Goal: Find contact information: Find contact information

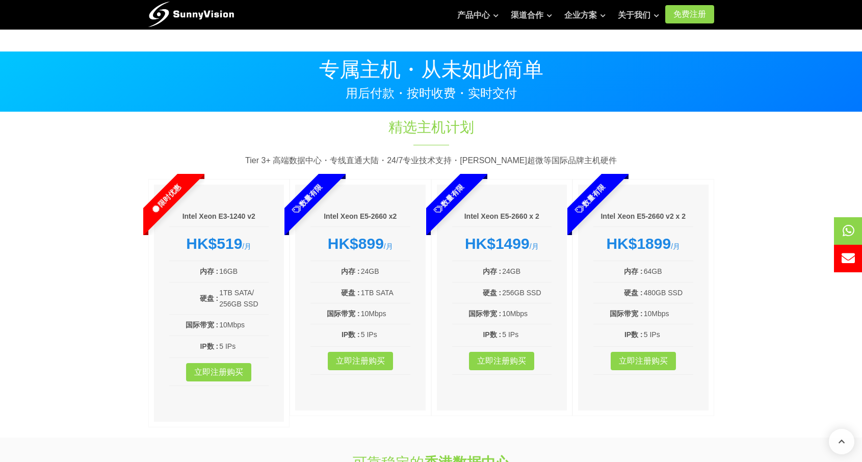
scroll to position [1234, 0]
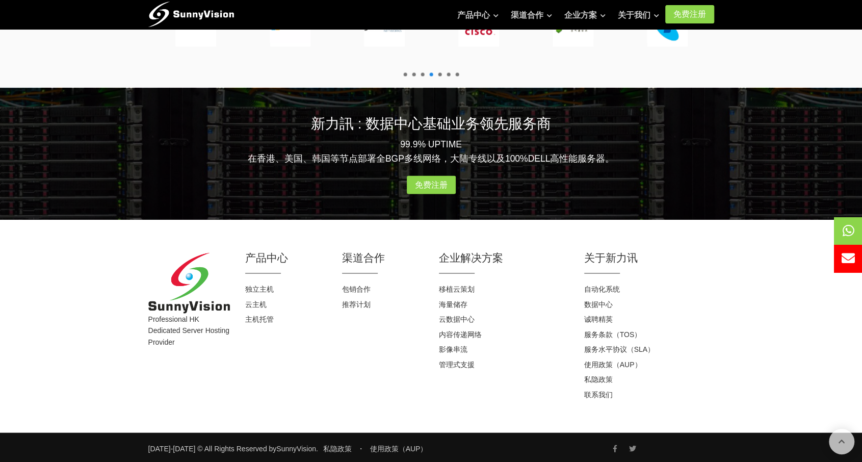
click at [602, 396] on h4 "联系我们" at bounding box center [649, 394] width 130 height 10
click at [600, 394] on link "联系我们" at bounding box center [598, 394] width 29 height 8
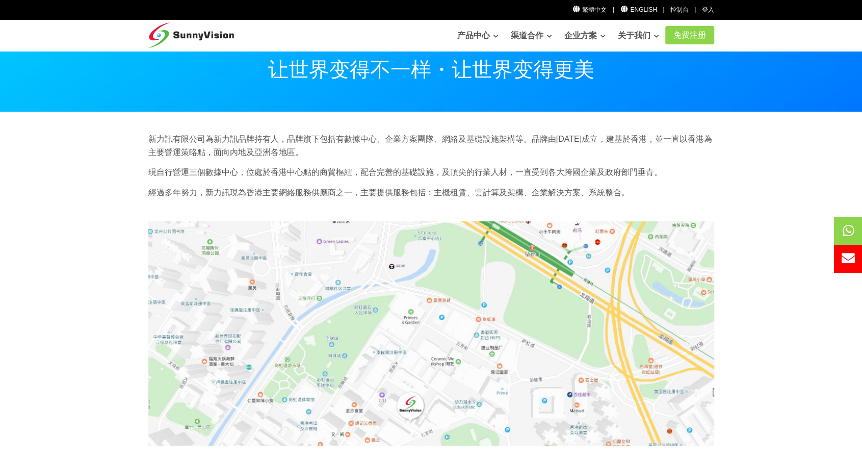
click at [205, 34] on img at bounding box center [191, 32] width 86 height 25
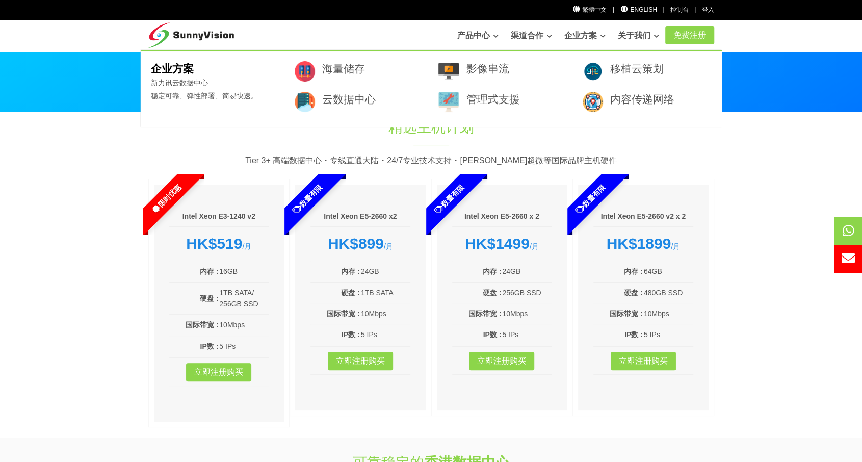
click at [237, 36] on div "产品中心 专属主机 云主机 主机托管" at bounding box center [431, 35] width 581 height 30
